Goal: Use online tool/utility: Utilize a website feature to perform a specific function

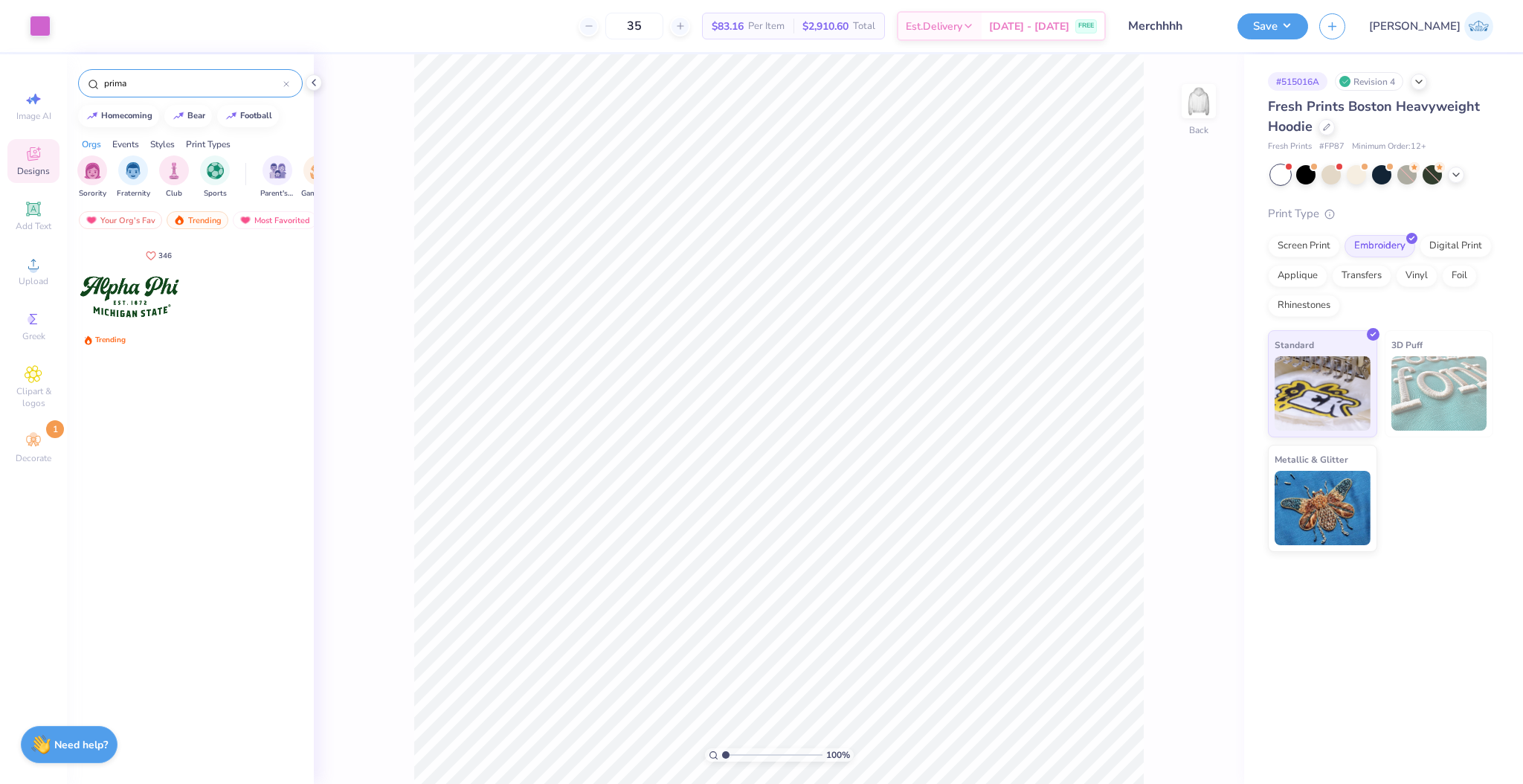
type input "prima"
click at [147, 297] on div at bounding box center [129, 296] width 110 height 110
type input "6.83"
type input "2.90"
type input "2.89"
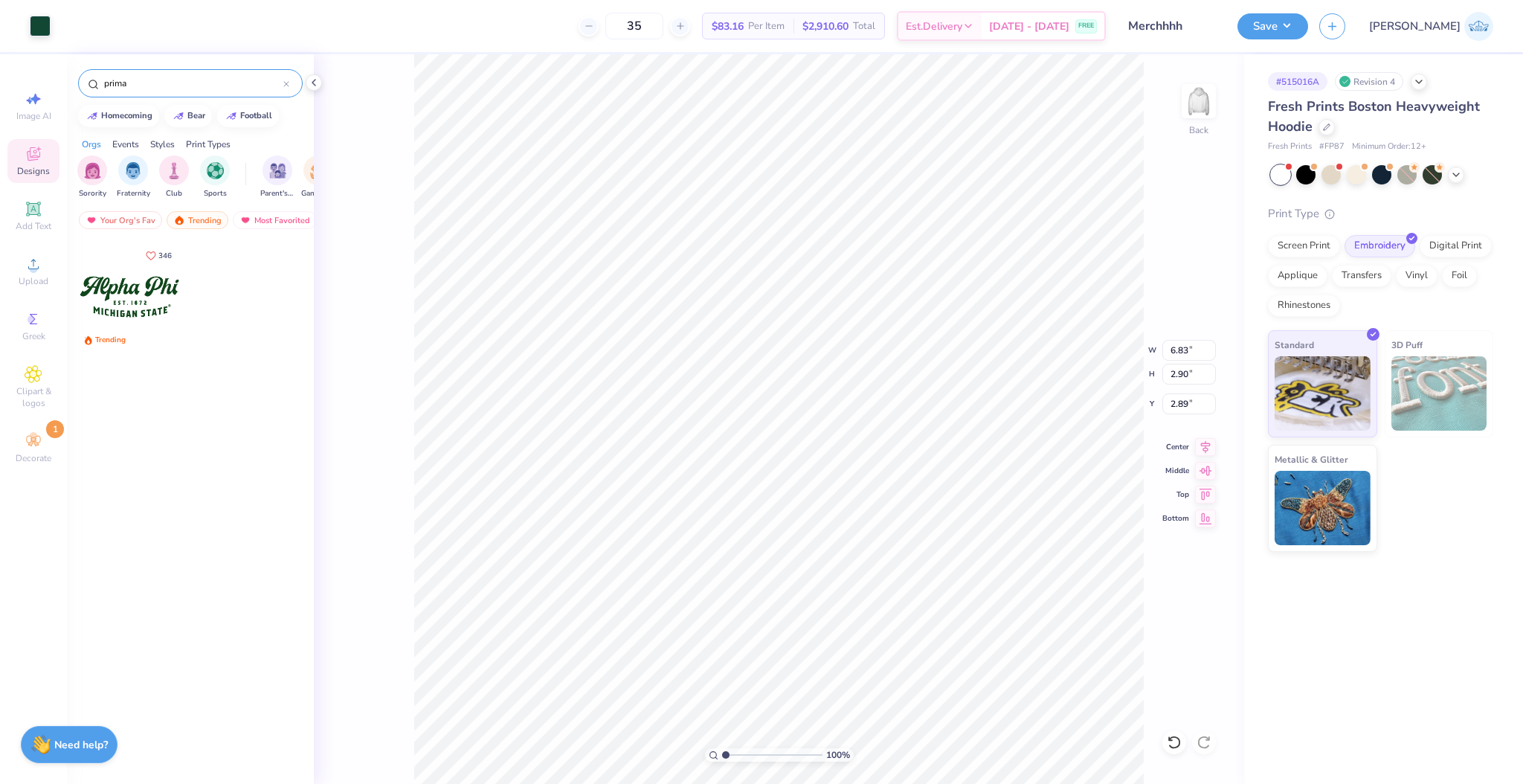
type input "5.21"
type input "0.78"
type input "5.02"
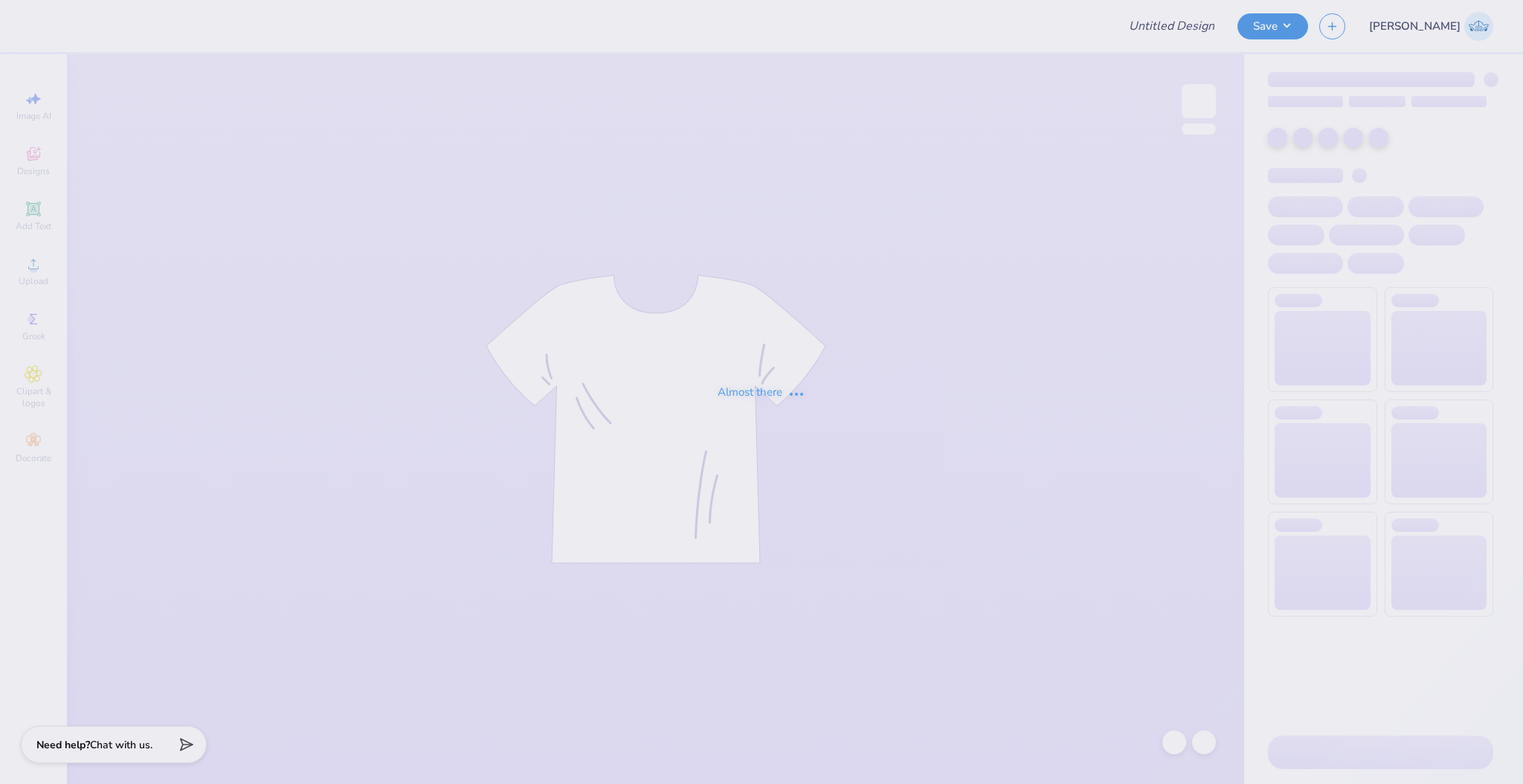
type input "Merchhhh"
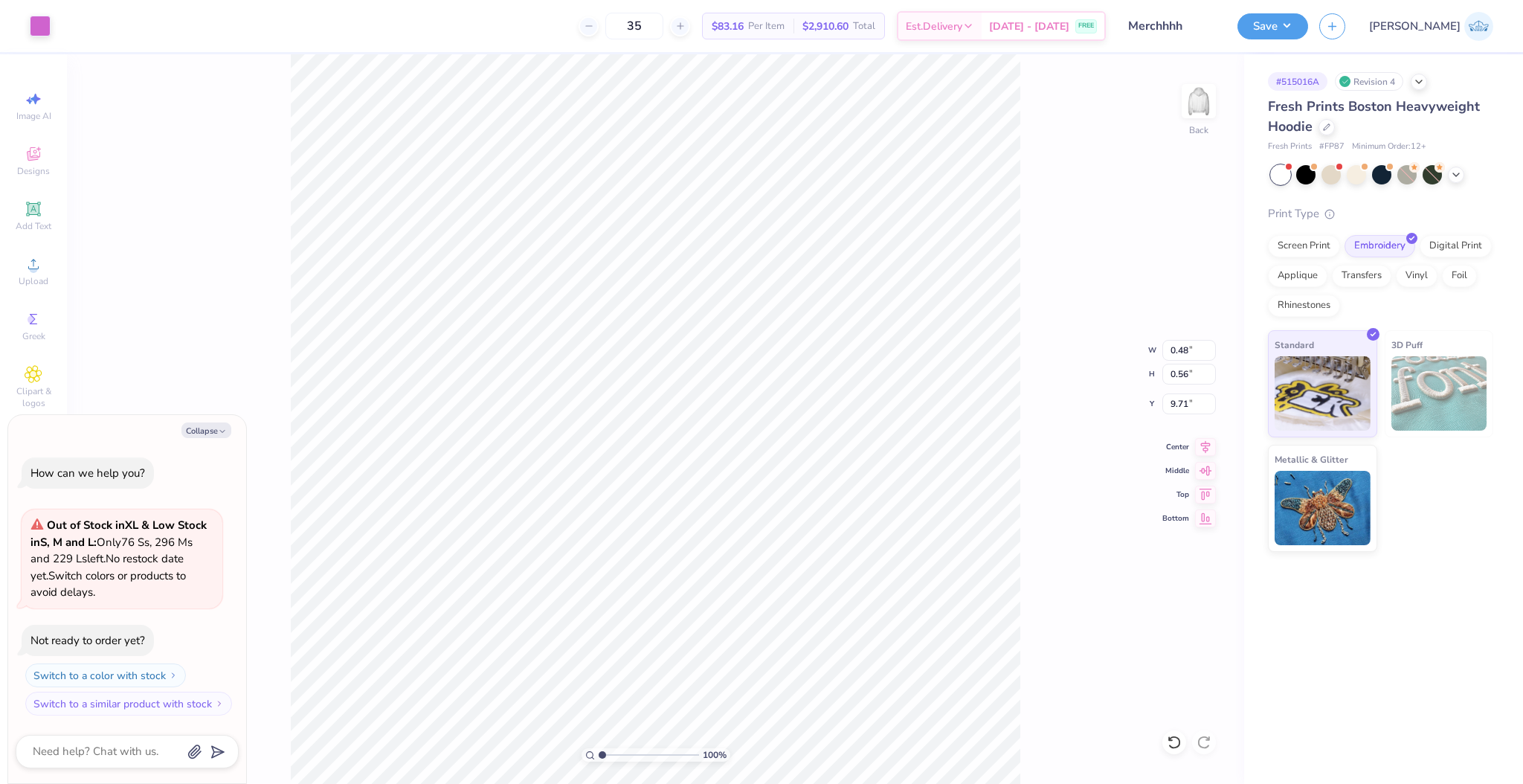
type textarea "x"
drag, startPoint x: 607, startPoint y: 756, endPoint x: 628, endPoint y: 757, distance: 21.0
click at [628, 757] on input "range" at bounding box center [648, 754] width 101 height 13
drag, startPoint x: 611, startPoint y: 755, endPoint x: 630, endPoint y: 765, distance: 21.5
type input "3.81"
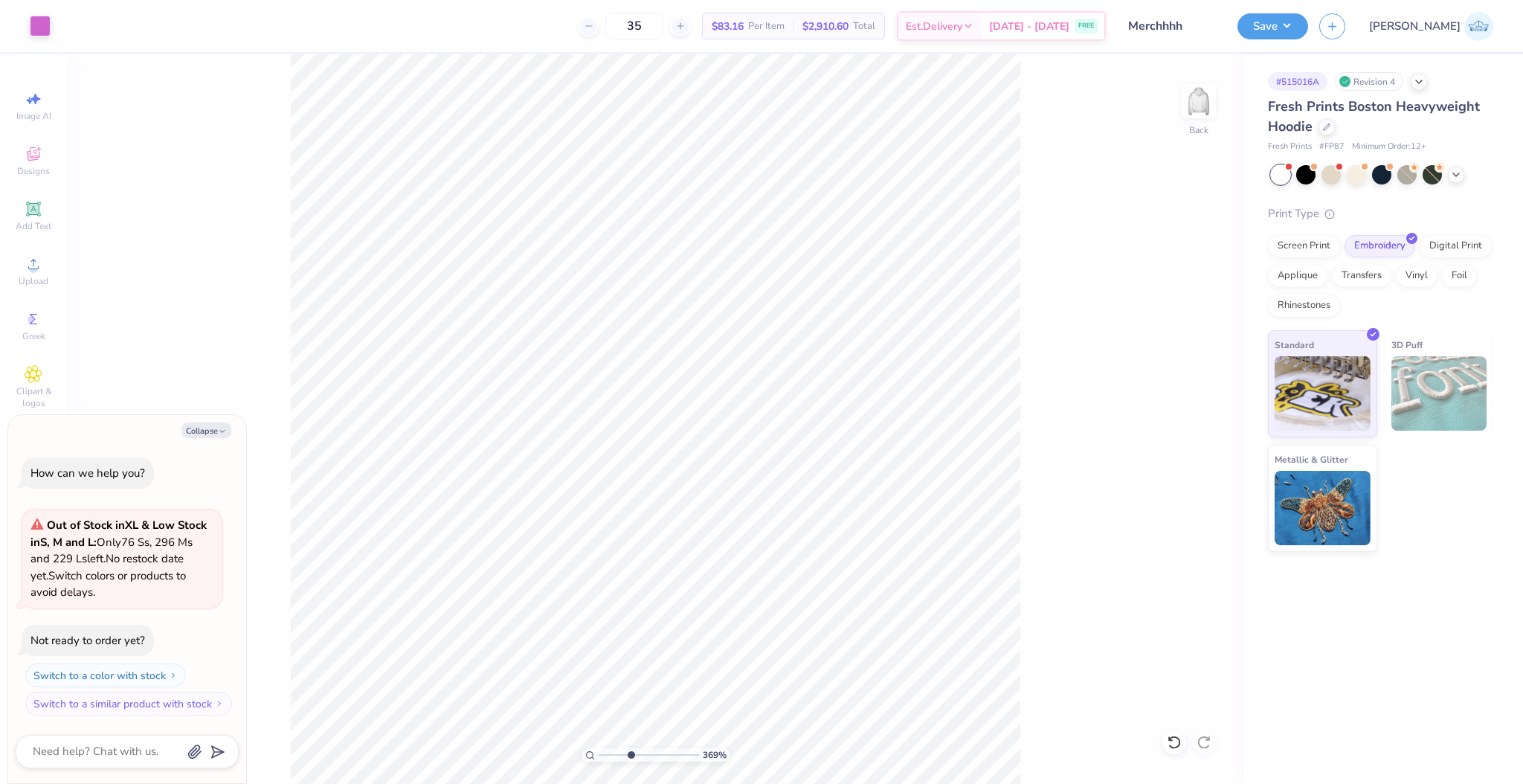
click at [630, 762] on input "range" at bounding box center [648, 754] width 101 height 13
type textarea "x"
